Goal: Go to known website: Access a specific website the user already knows

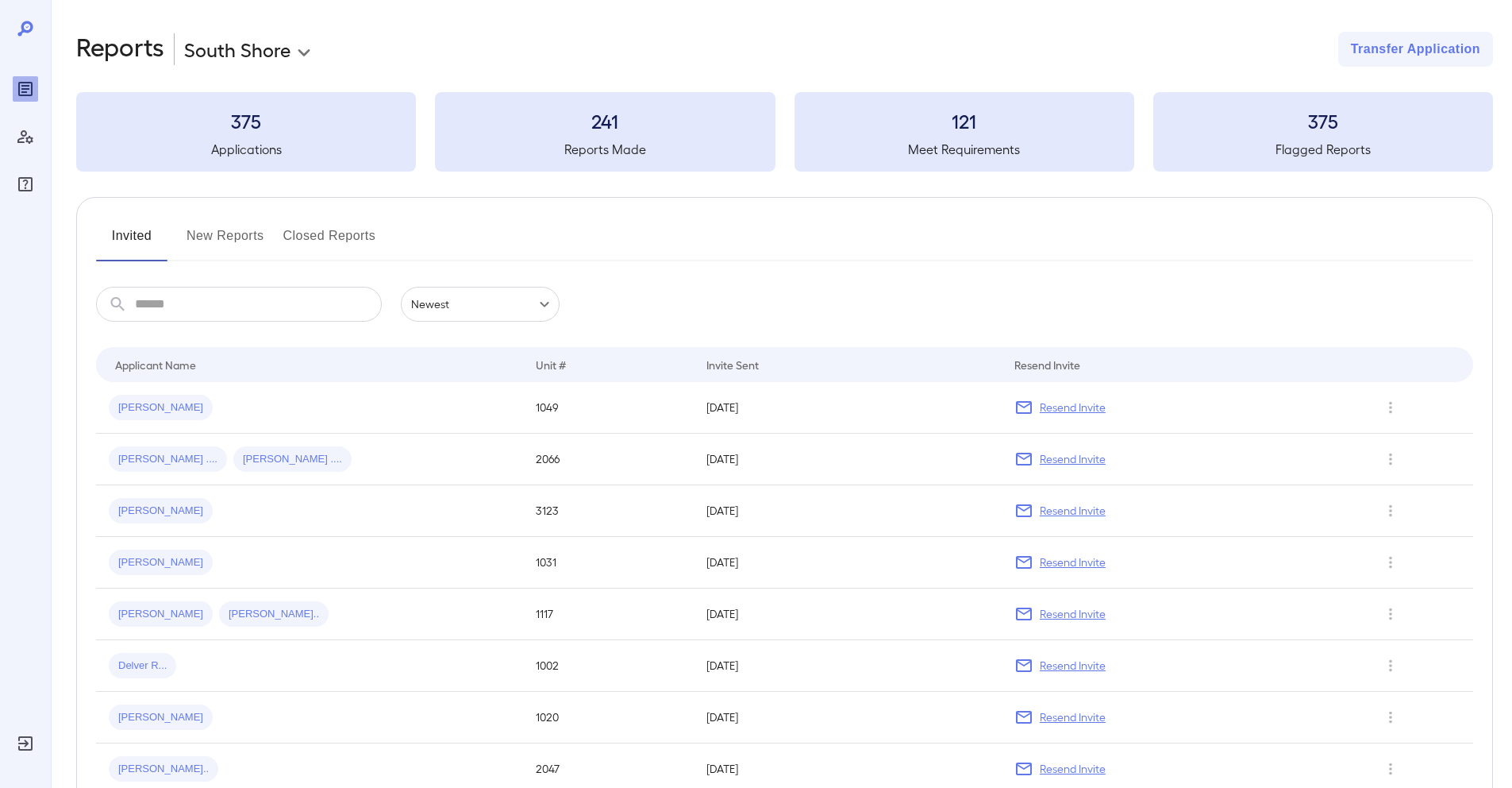
click at [19, 88] on icon "Reports" at bounding box center [26, 89] width 14 height 14
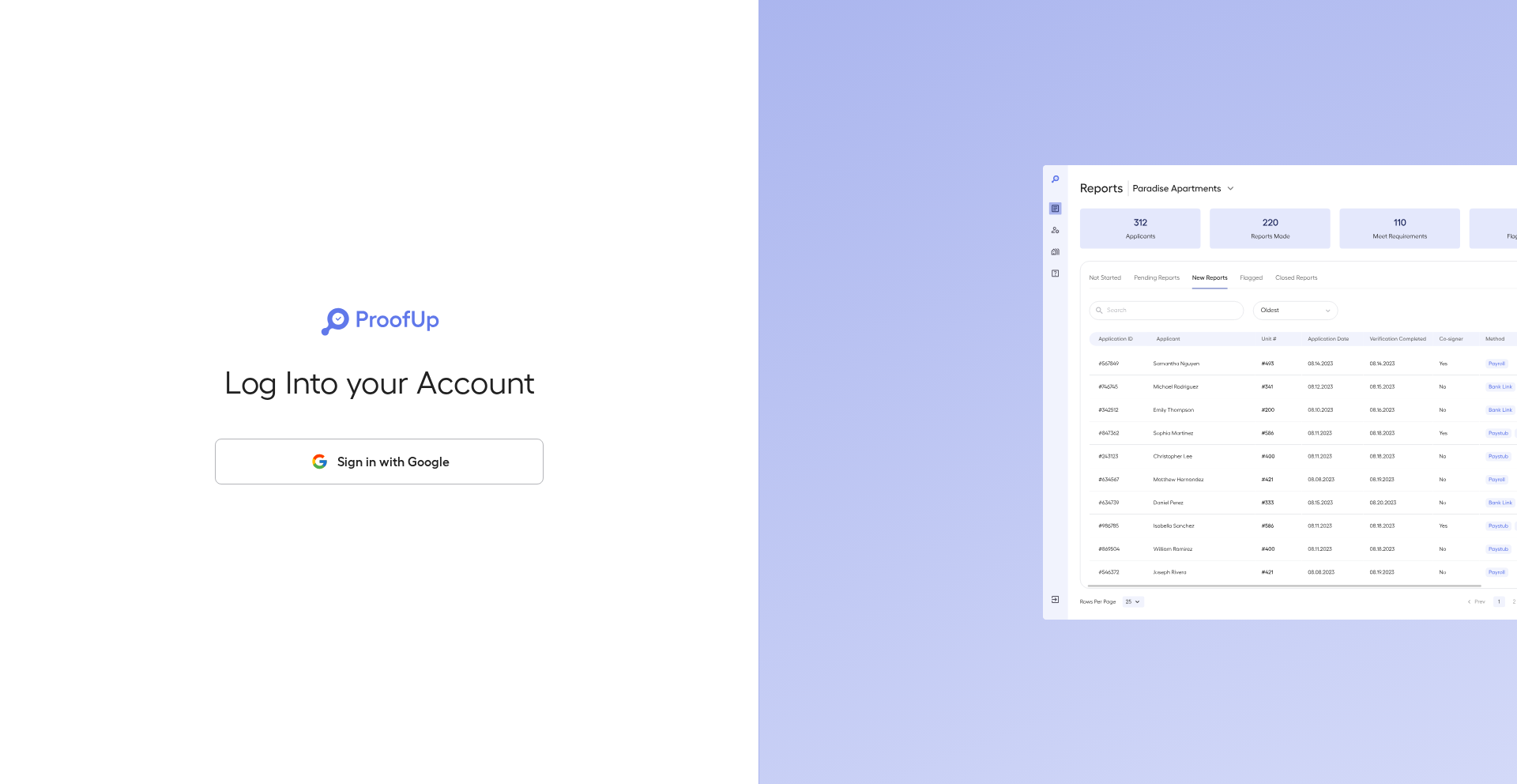
click at [431, 463] on button "Sign in with Google" at bounding box center [379, 461] width 329 height 46
